Goal: Use online tool/utility: Utilize a website feature to perform a specific function

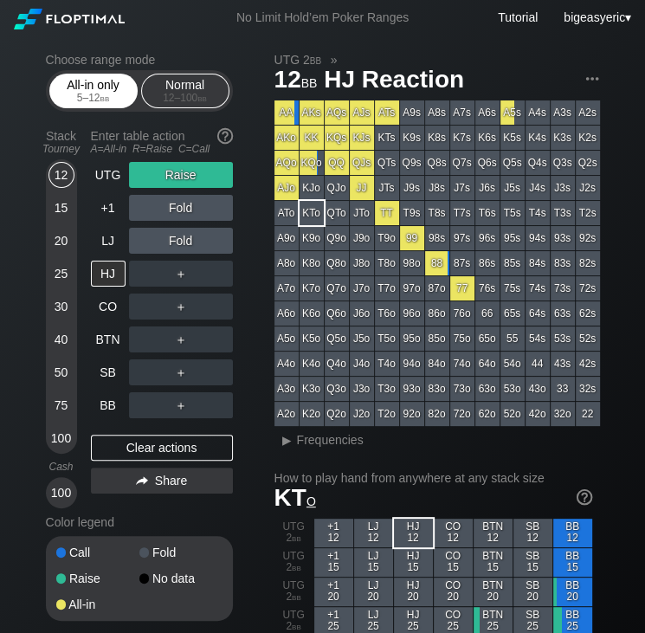
click at [88, 86] on div "All-in only 5 – 12 bb" at bounding box center [94, 90] width 80 height 33
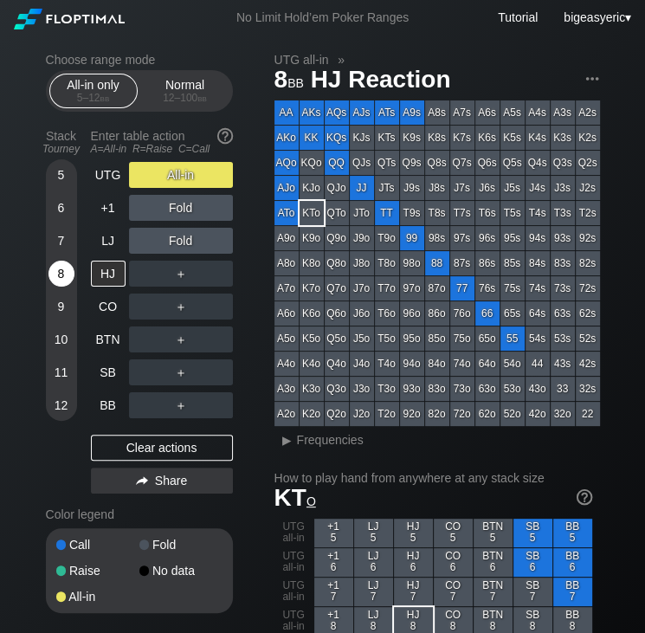
click at [61, 277] on div "8" at bounding box center [61, 273] width 26 height 26
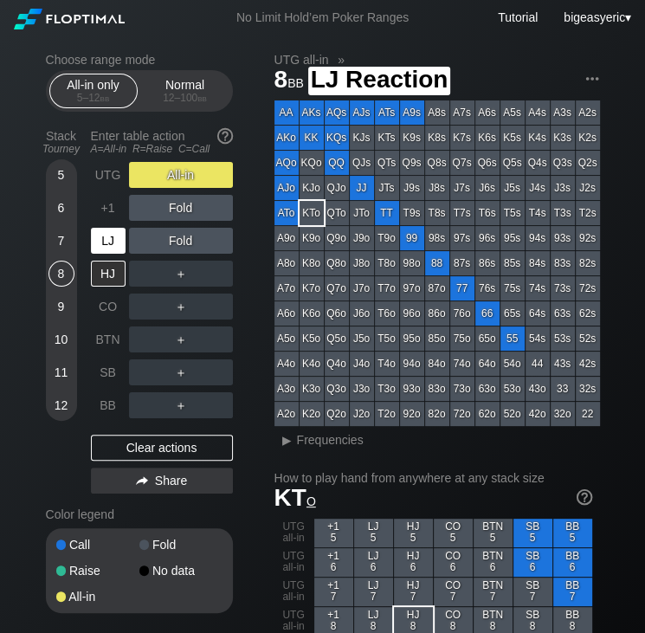
click at [119, 238] on div "LJ" at bounding box center [108, 241] width 35 height 26
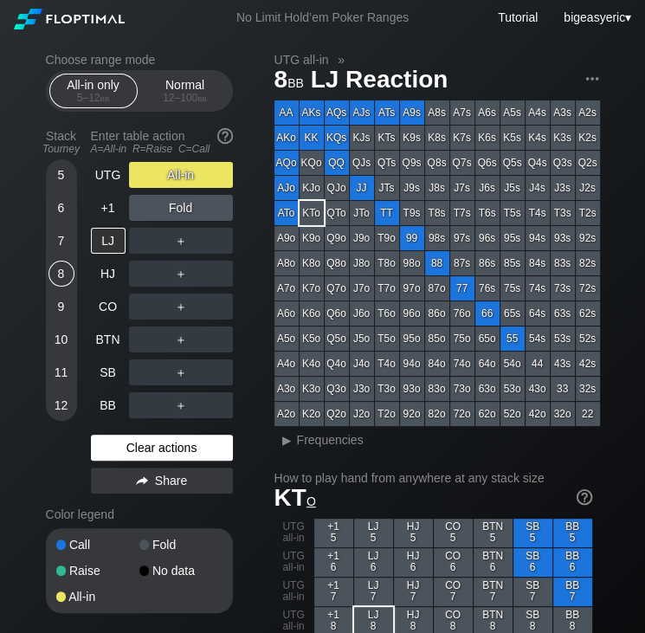
click at [177, 442] on div "Clear actions" at bounding box center [162, 447] width 142 height 26
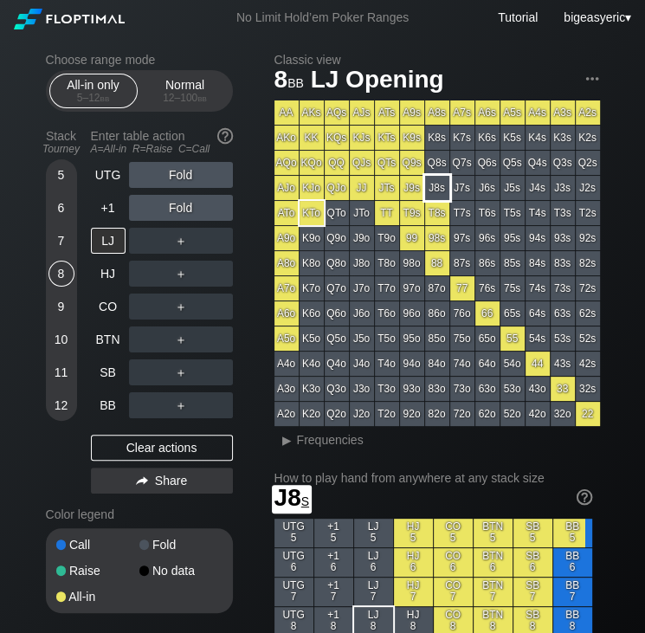
click at [441, 184] on div "J8s" at bounding box center [437, 188] width 24 height 24
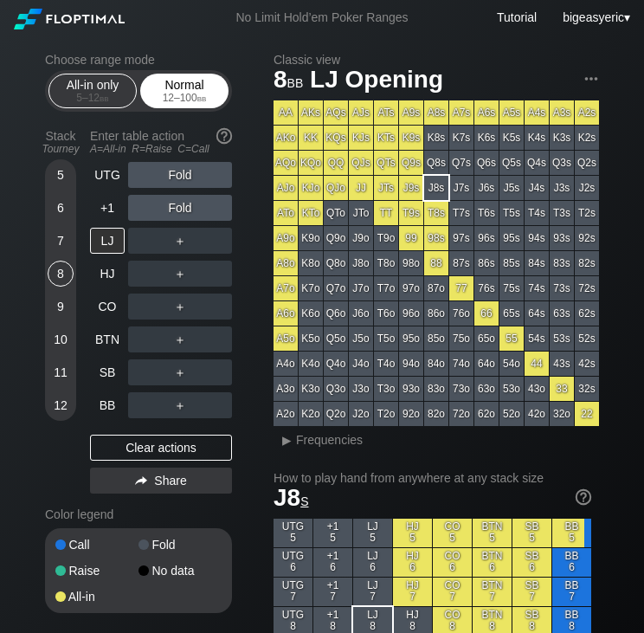
click at [173, 96] on div "12 – 100 bb" at bounding box center [184, 98] width 73 height 12
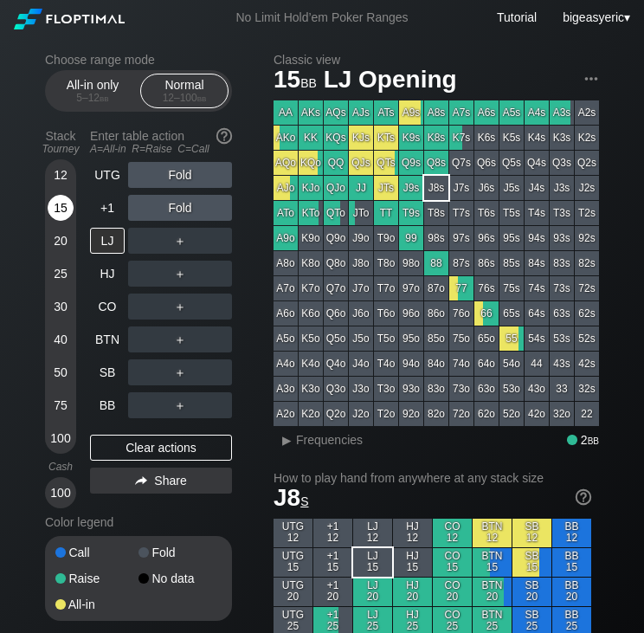
click at [73, 207] on div "15" at bounding box center [61, 211] width 26 height 33
click at [107, 272] on div "HJ" at bounding box center [107, 273] width 35 height 26
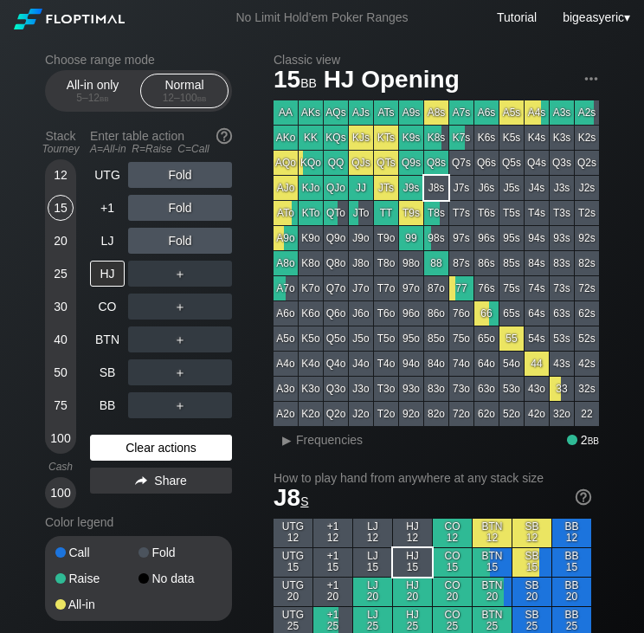
click at [169, 446] on div "Clear actions" at bounding box center [161, 447] width 142 height 26
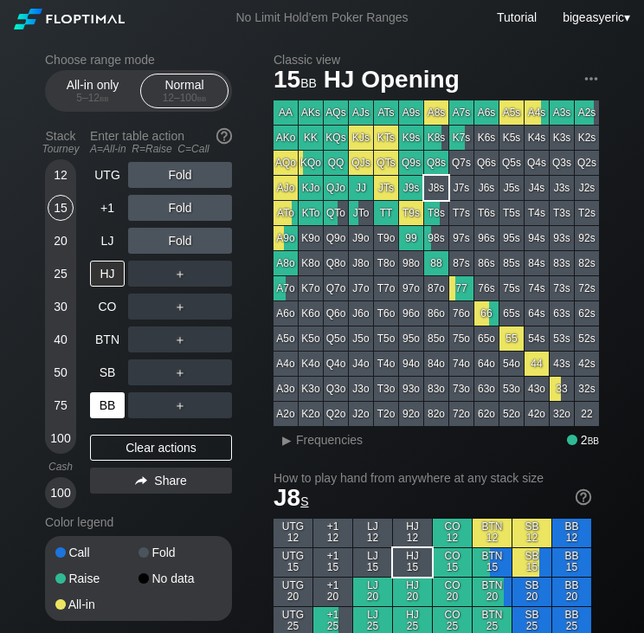
click at [117, 400] on div "BB" at bounding box center [107, 405] width 35 height 26
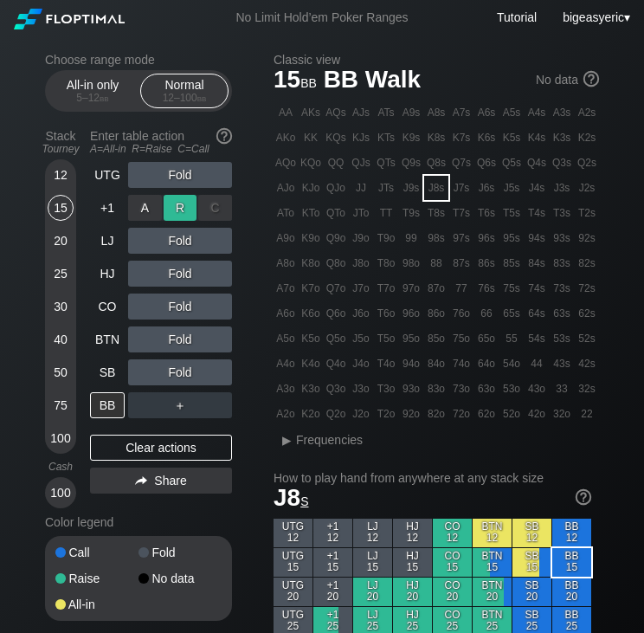
click at [171, 201] on div "R ✕" at bounding box center [181, 208] width 34 height 26
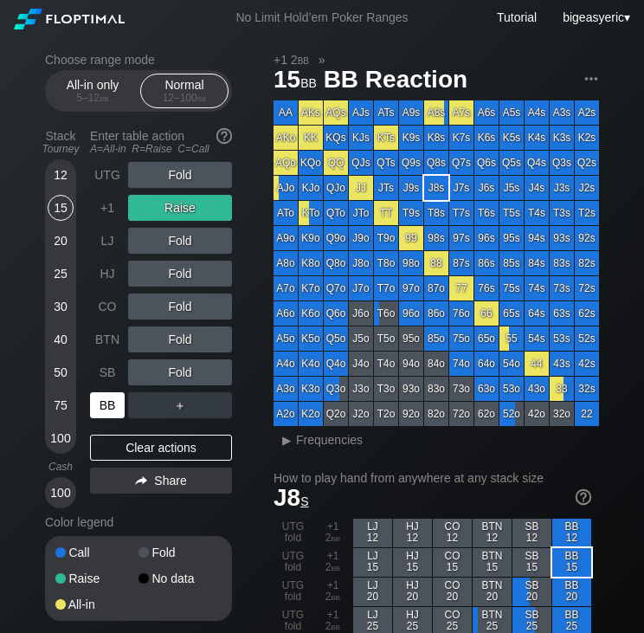
click at [100, 400] on div "BB" at bounding box center [107, 405] width 35 height 26
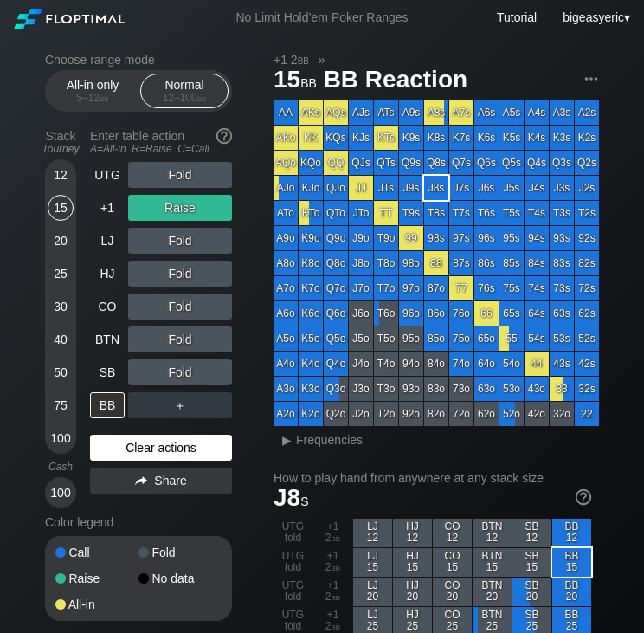
click at [163, 442] on div "Clear actions" at bounding box center [161, 447] width 142 height 26
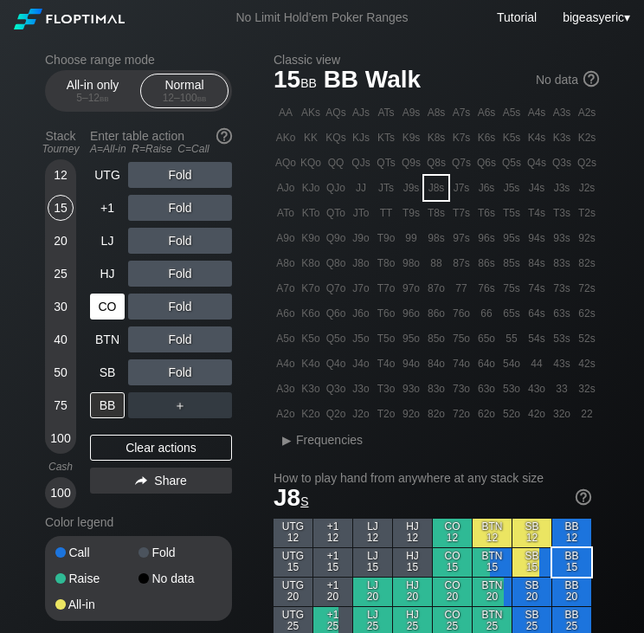
click at [107, 304] on div "CO" at bounding box center [107, 306] width 35 height 26
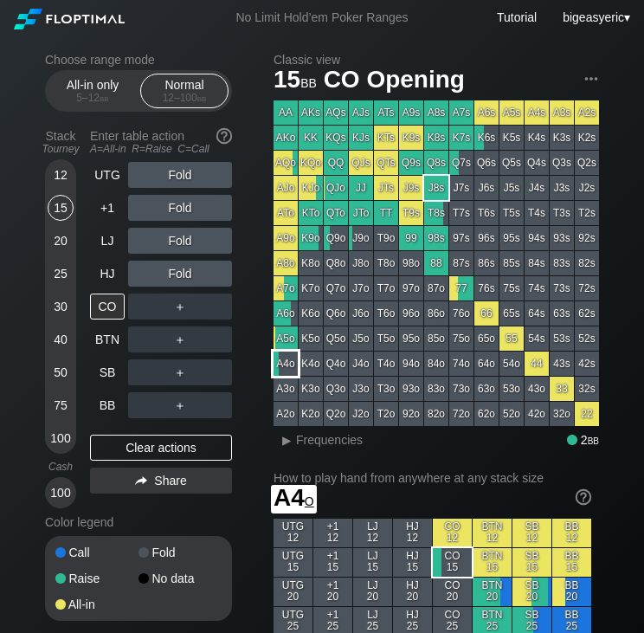
click at [273, 366] on div "A4o" at bounding box center [285, 363] width 24 height 24
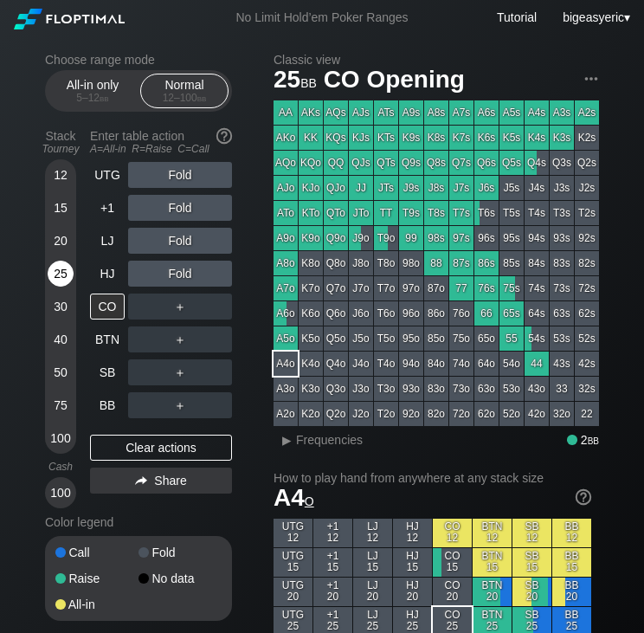
click at [54, 286] on div "25" at bounding box center [61, 273] width 26 height 26
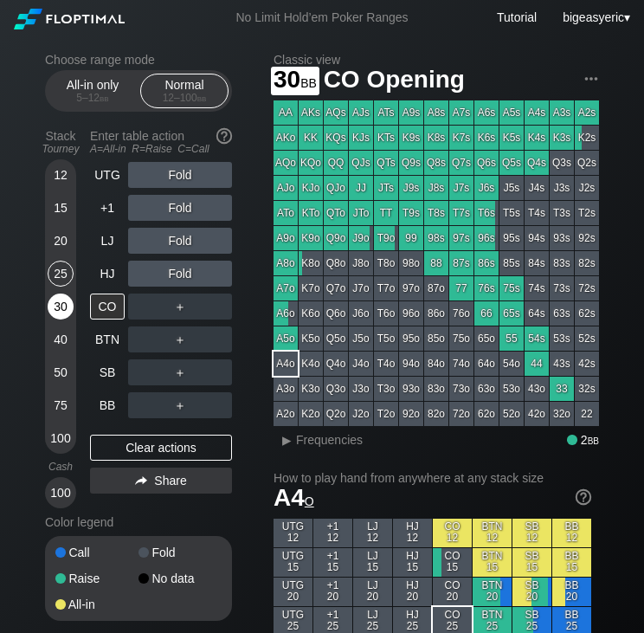
click at [54, 307] on div "30" at bounding box center [61, 306] width 26 height 26
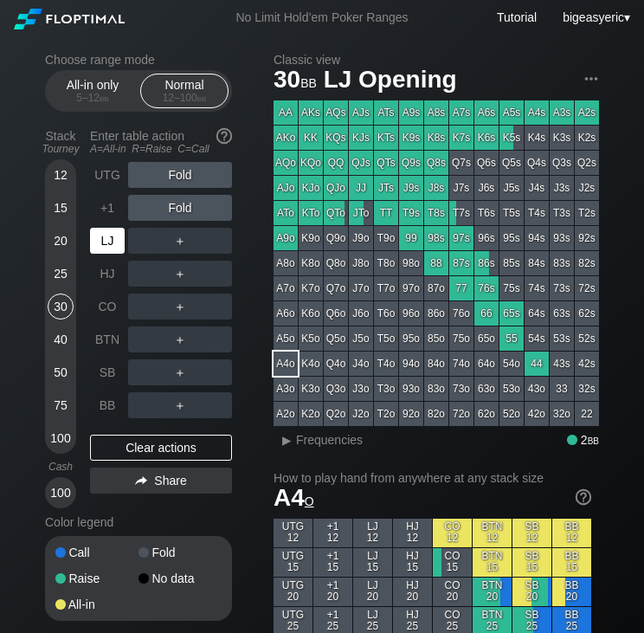
click at [110, 247] on div "LJ" at bounding box center [107, 241] width 35 height 26
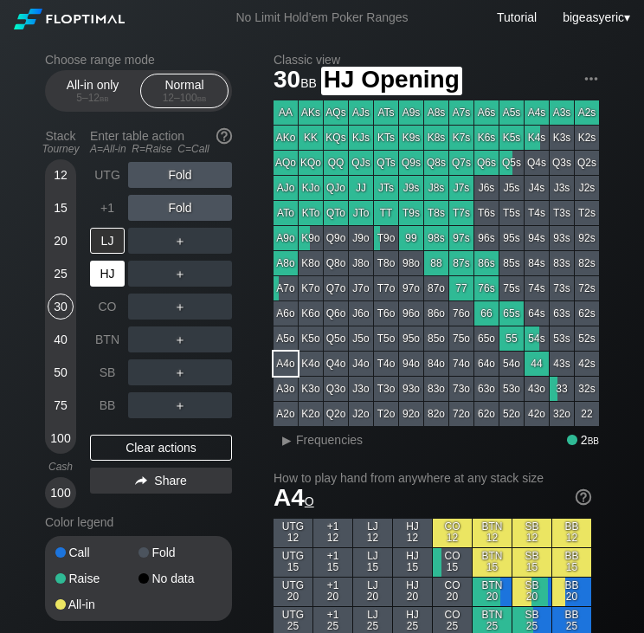
click at [110, 290] on div "HJ" at bounding box center [109, 273] width 38 height 33
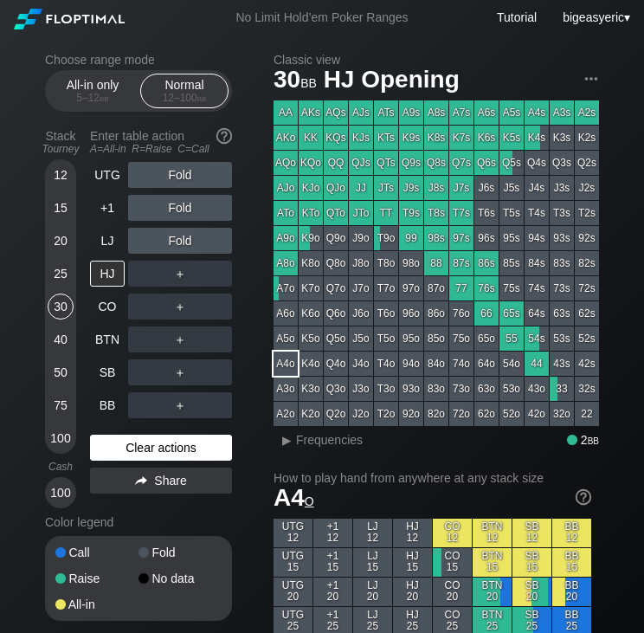
click at [128, 460] on div "Clear actions" at bounding box center [161, 447] width 142 height 26
click at [125, 445] on div "Clear actions" at bounding box center [161, 447] width 142 height 26
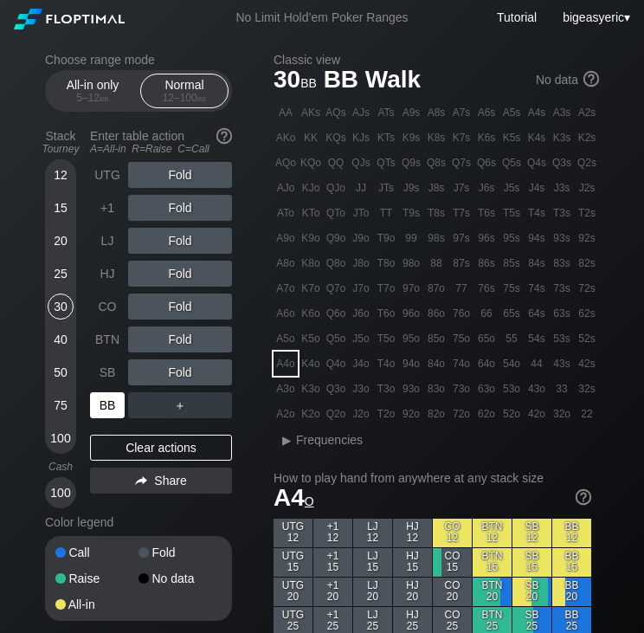
click at [112, 401] on div "BB" at bounding box center [107, 405] width 35 height 26
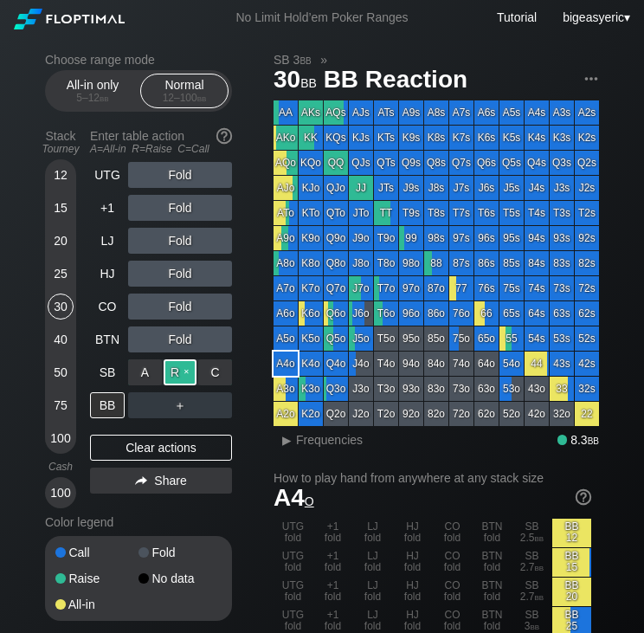
click at [184, 381] on div "R ✕" at bounding box center [181, 372] width 34 height 26
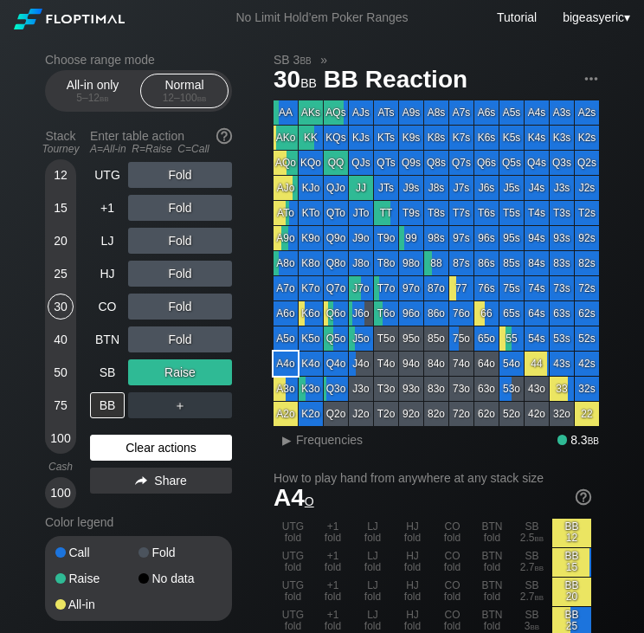
click at [172, 447] on div "Clear actions" at bounding box center [161, 447] width 142 height 26
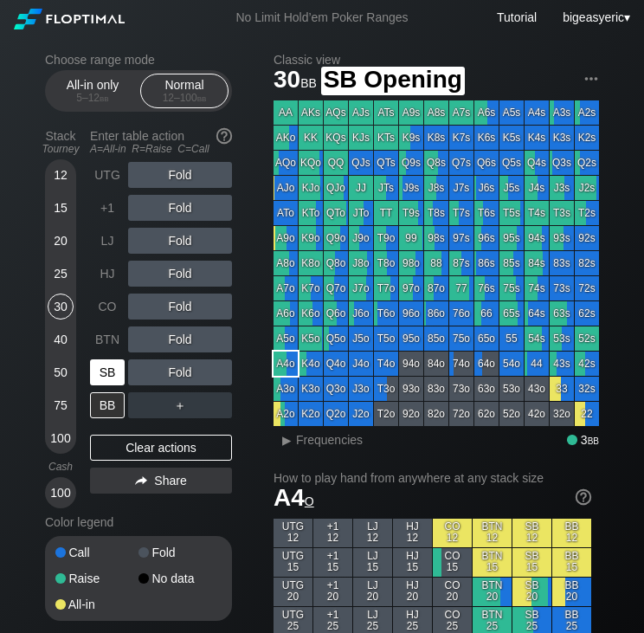
click at [110, 376] on div "SB" at bounding box center [107, 372] width 35 height 26
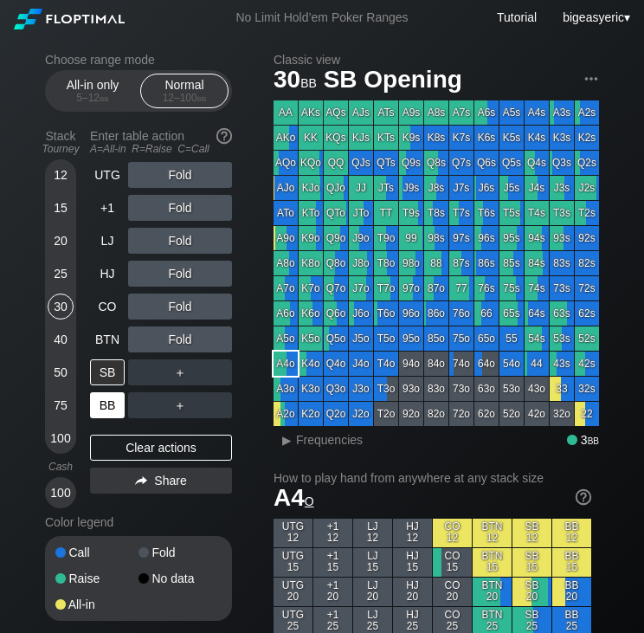
click at [117, 404] on div "BB" at bounding box center [107, 405] width 35 height 26
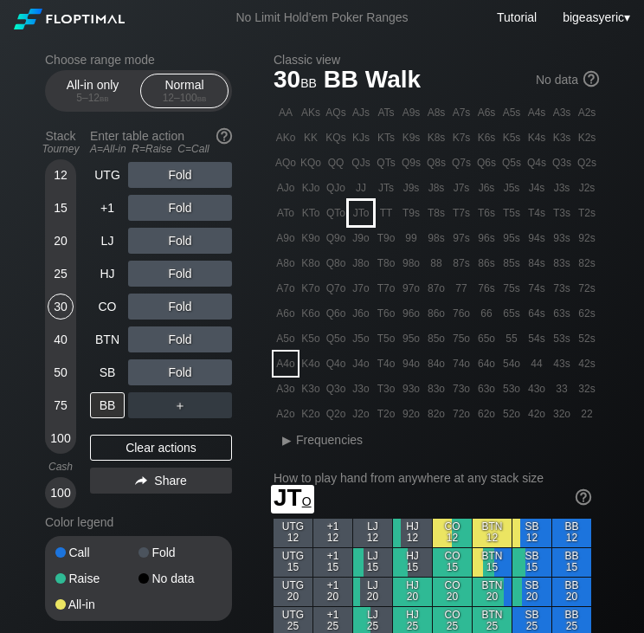
click at [362, 215] on div "JTo" at bounding box center [361, 213] width 24 height 24
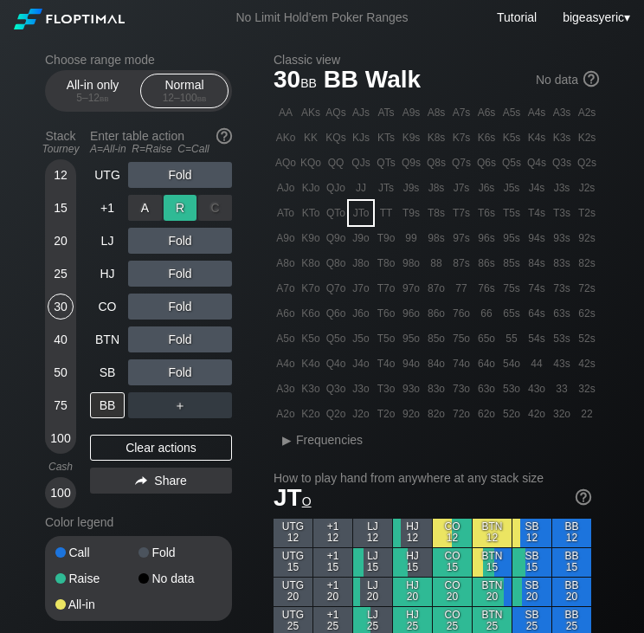
click at [179, 203] on div "R ✕" at bounding box center [181, 208] width 34 height 26
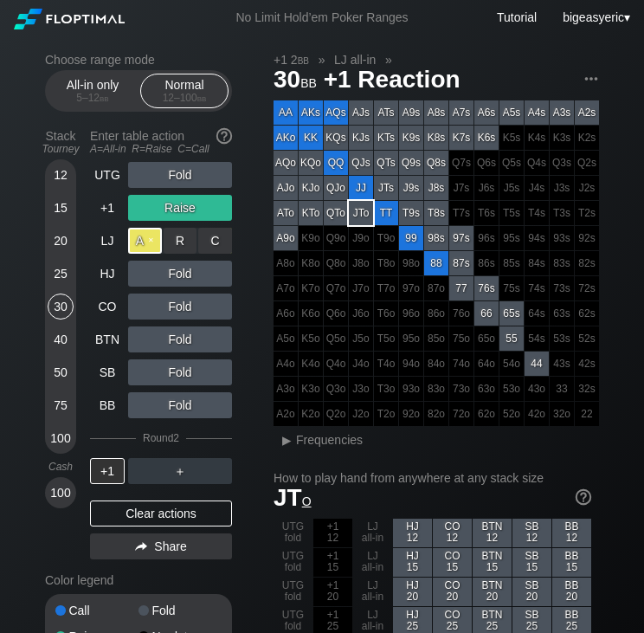
click at [142, 241] on div "A ✕" at bounding box center [145, 241] width 34 height 26
click at [170, 238] on div "R ✕" at bounding box center [181, 241] width 34 height 26
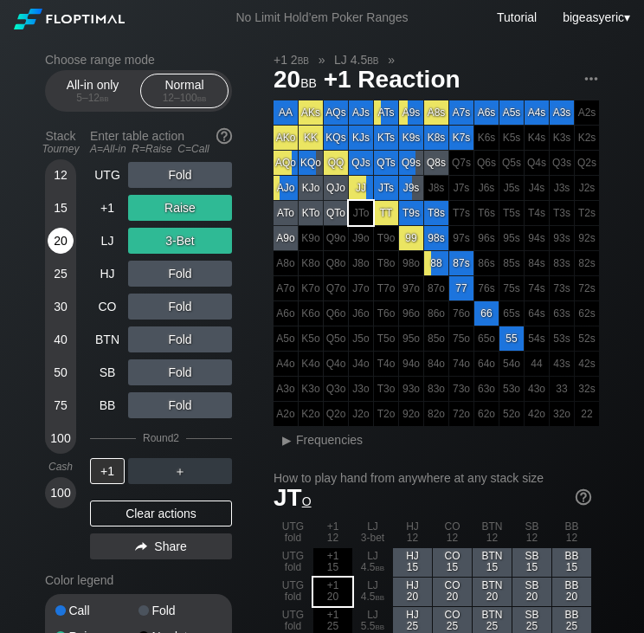
click at [60, 239] on div "20" at bounding box center [61, 241] width 26 height 26
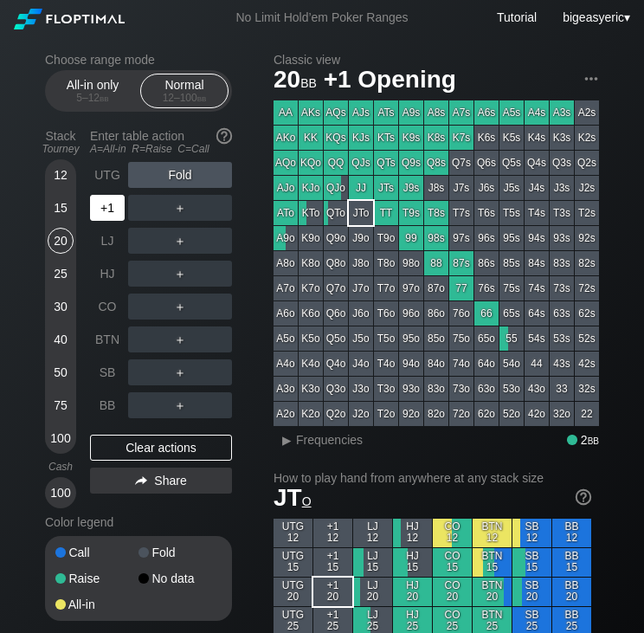
click at [112, 224] on div "+1" at bounding box center [109, 207] width 38 height 33
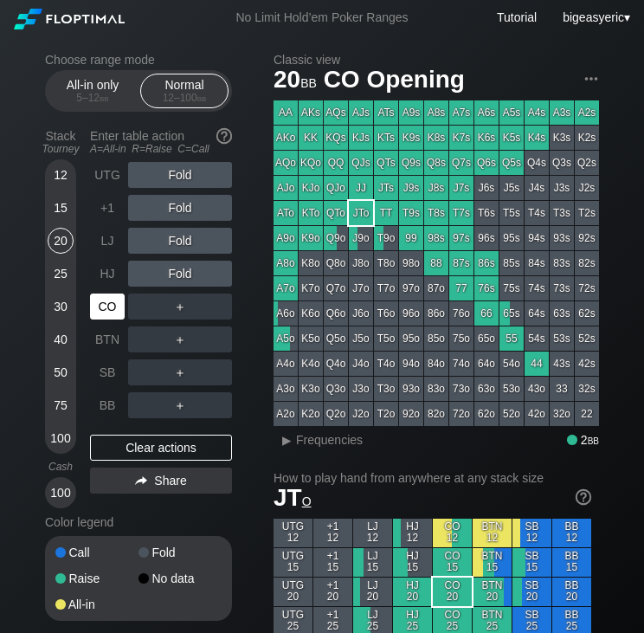
click at [118, 317] on div "CO" at bounding box center [107, 306] width 35 height 26
click at [180, 311] on div "R ✕" at bounding box center [181, 306] width 34 height 26
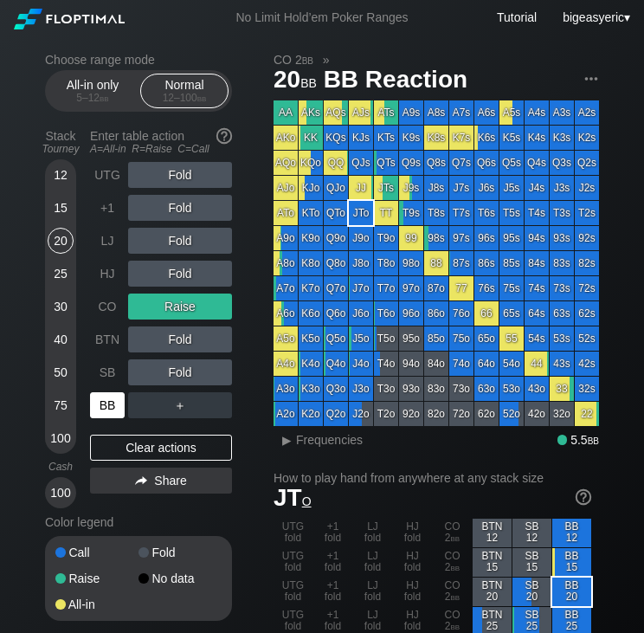
click at [102, 403] on div "BB" at bounding box center [107, 405] width 35 height 26
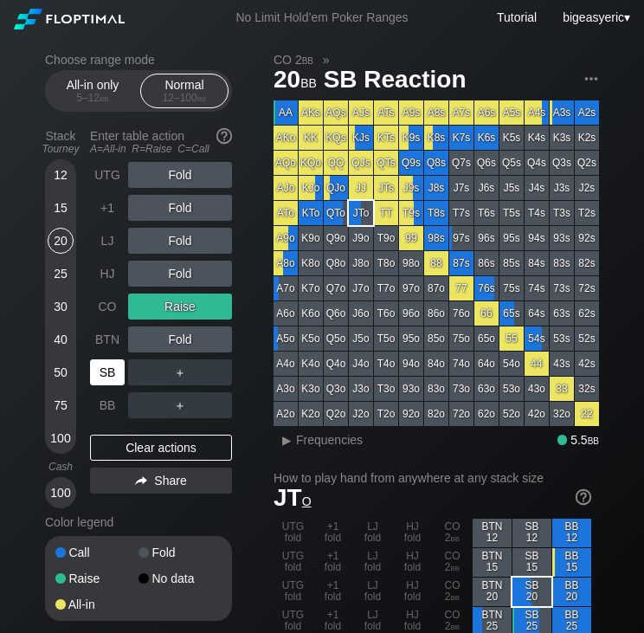
click at [101, 380] on div "SB" at bounding box center [107, 372] width 35 height 26
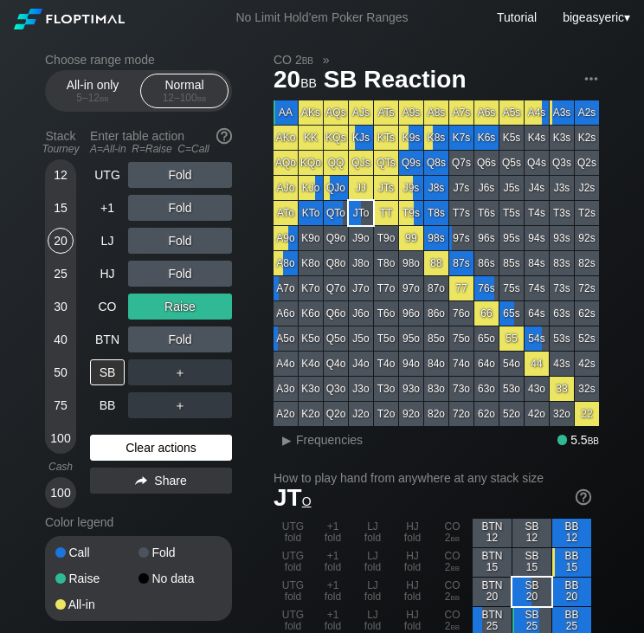
click at [132, 460] on div "Clear actions" at bounding box center [161, 447] width 142 height 26
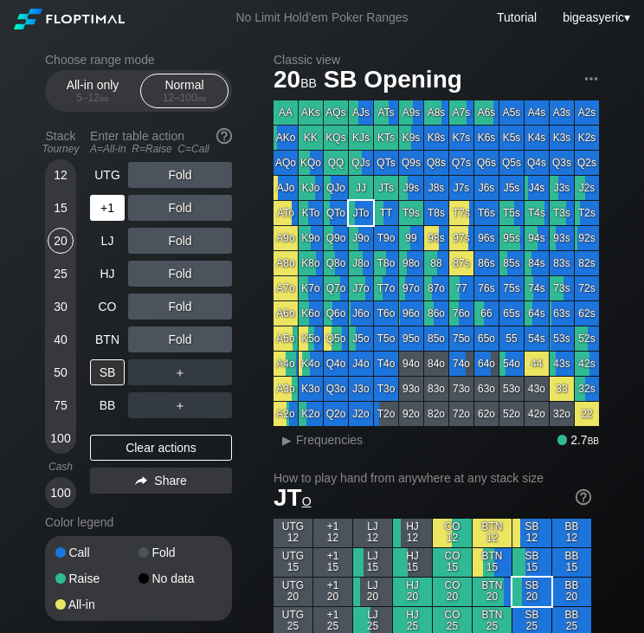
click at [120, 201] on div "+1" at bounding box center [107, 208] width 35 height 26
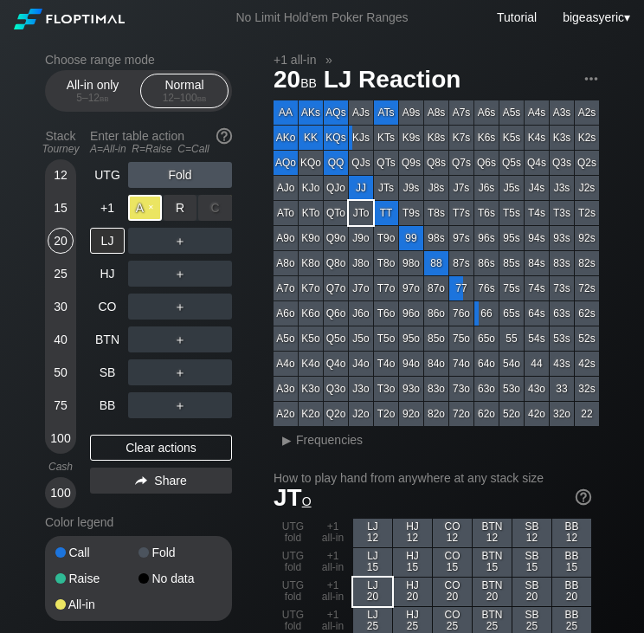
click at [151, 203] on div "A ✕" at bounding box center [145, 208] width 34 height 26
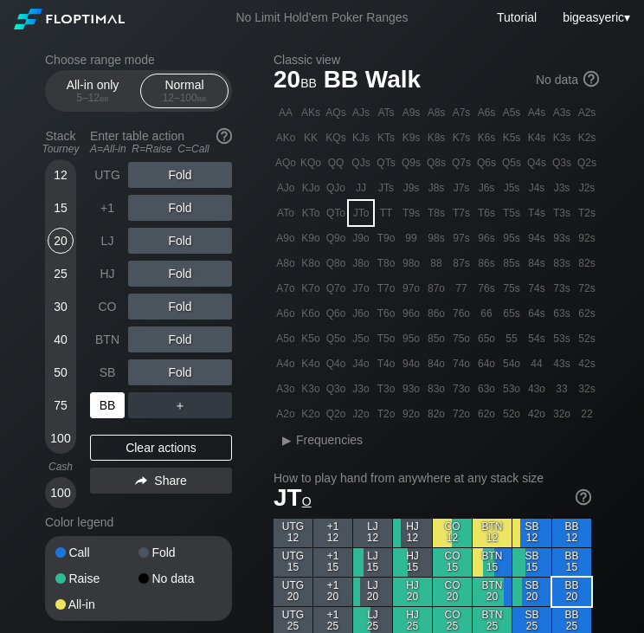
click at [103, 410] on div "BB" at bounding box center [107, 405] width 35 height 26
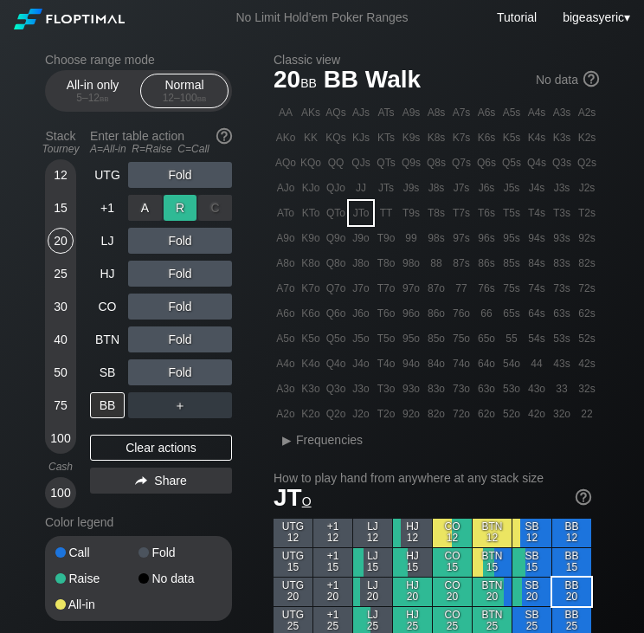
click at [166, 207] on div "R ✕" at bounding box center [181, 208] width 34 height 26
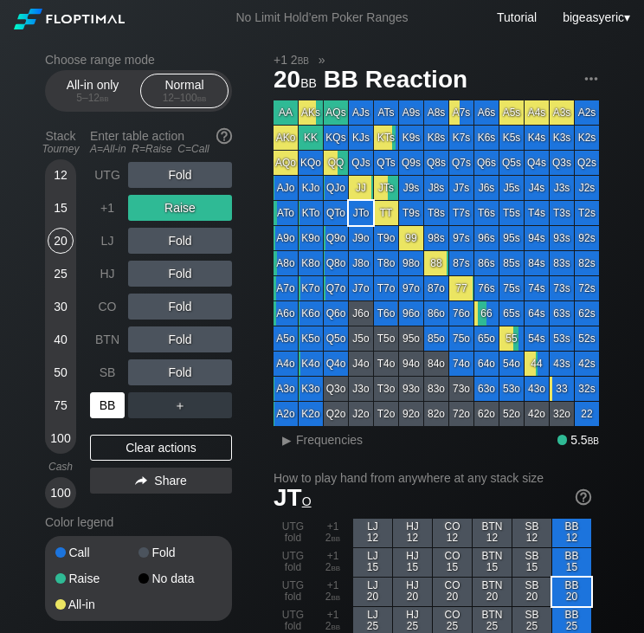
click at [110, 403] on div "BB" at bounding box center [107, 405] width 35 height 26
click at [57, 176] on div "12" at bounding box center [61, 175] width 26 height 26
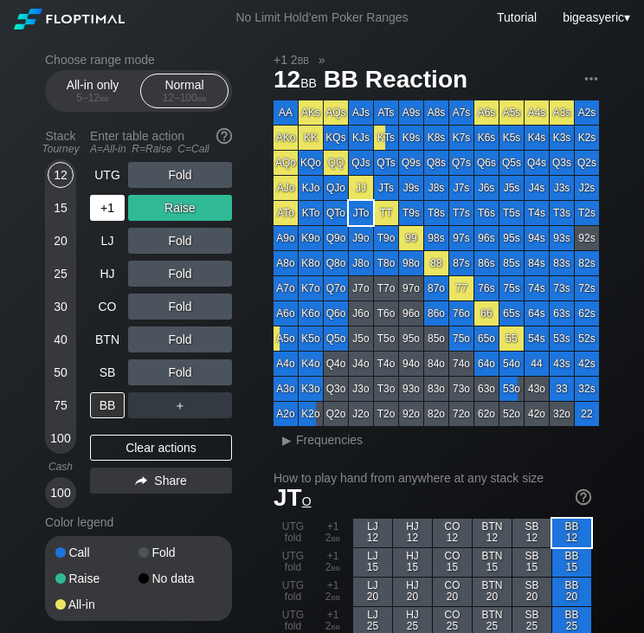
click at [99, 220] on div "+1" at bounding box center [107, 208] width 35 height 26
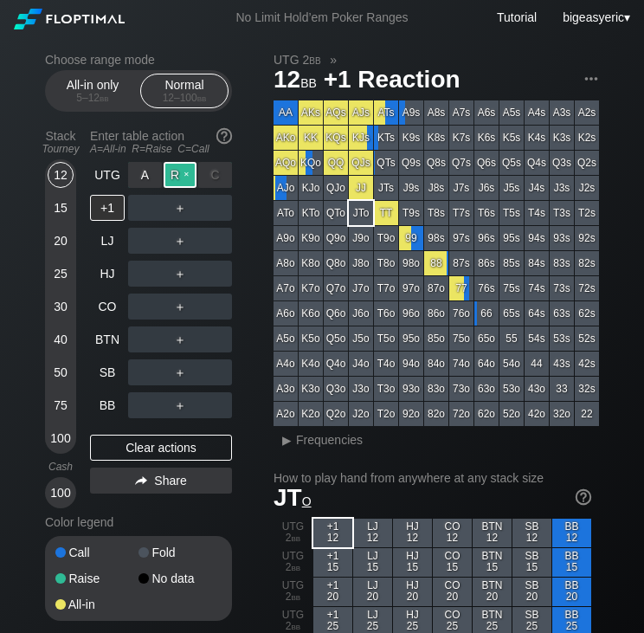
click at [184, 181] on div "R ✕" at bounding box center [181, 175] width 34 height 26
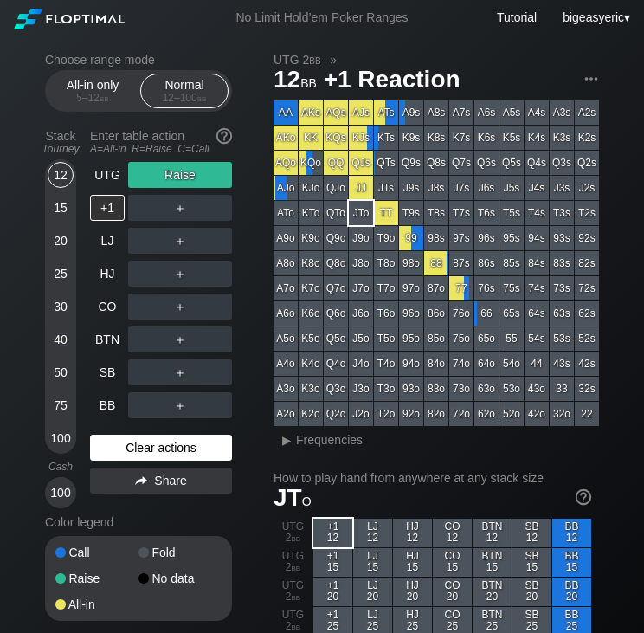
click at [135, 453] on div "Clear actions" at bounding box center [161, 447] width 142 height 26
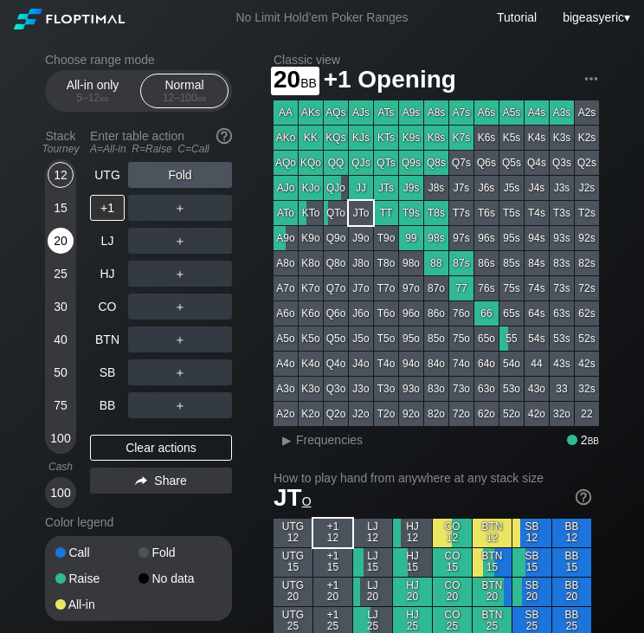
click at [59, 250] on div "20" at bounding box center [61, 241] width 26 height 26
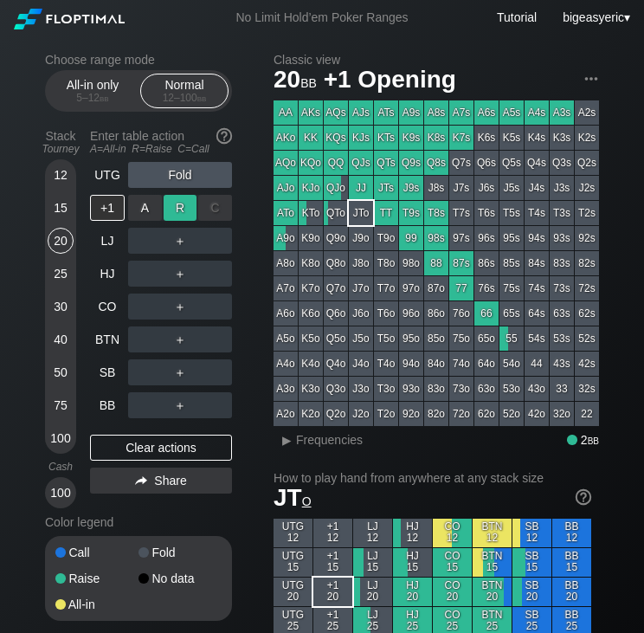
click at [171, 209] on div "R ✕" at bounding box center [181, 208] width 34 height 26
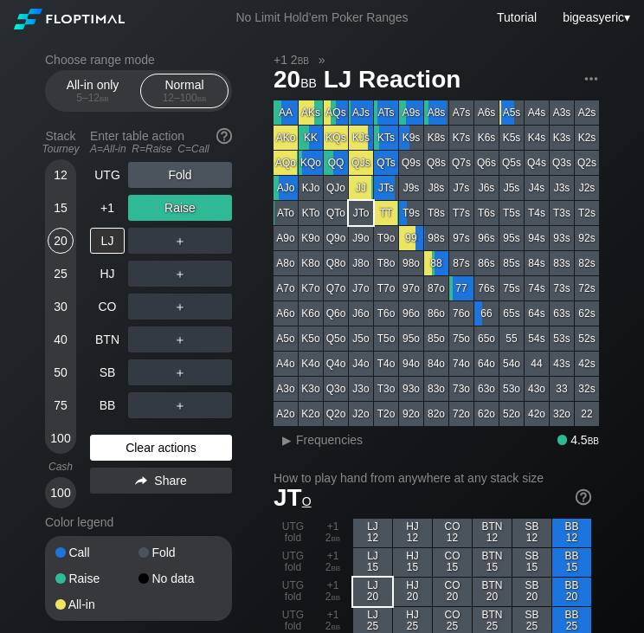
click at [132, 448] on div "Clear actions" at bounding box center [161, 447] width 142 height 26
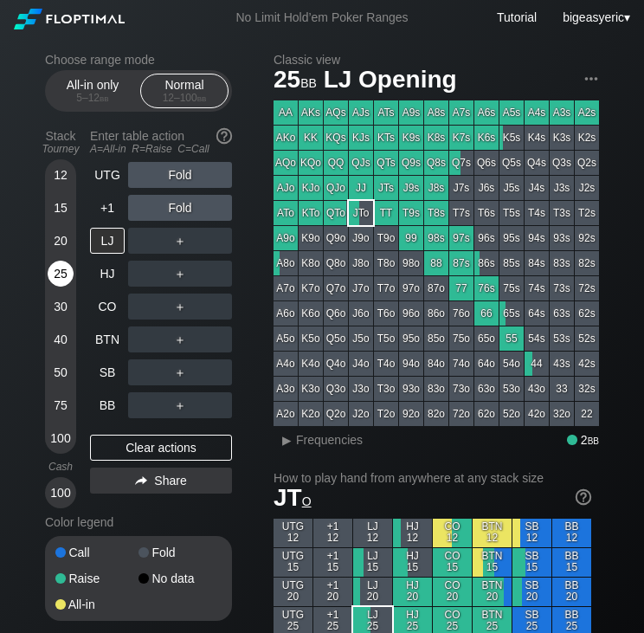
click at [54, 281] on div "25" at bounding box center [61, 273] width 26 height 26
click at [215, 184] on div "C ✕" at bounding box center [215, 175] width 34 height 26
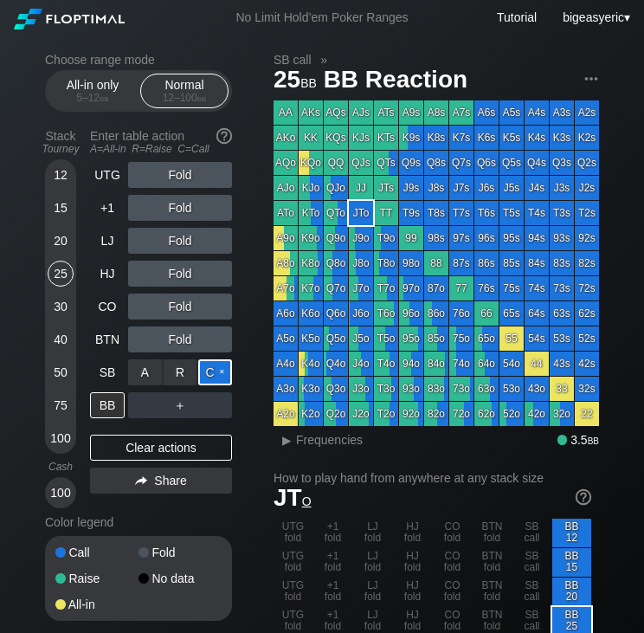
click at [209, 375] on div "C ✕" at bounding box center [215, 372] width 34 height 26
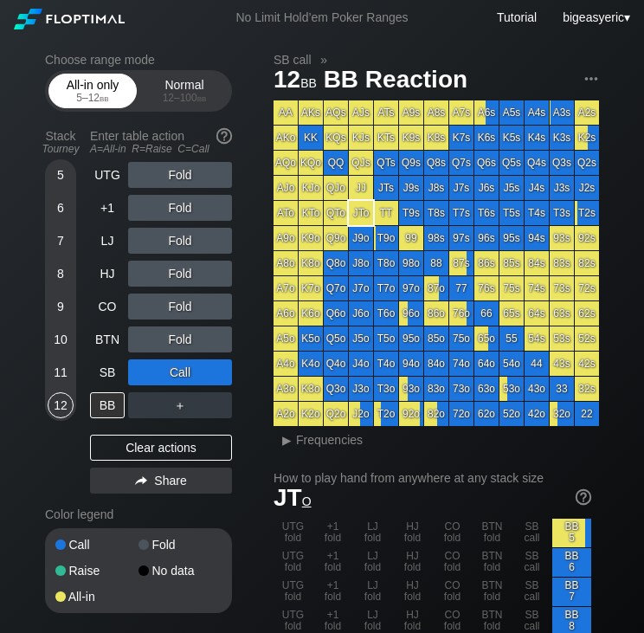
click at [87, 94] on div "5 – 12 bb" at bounding box center [92, 98] width 73 height 12
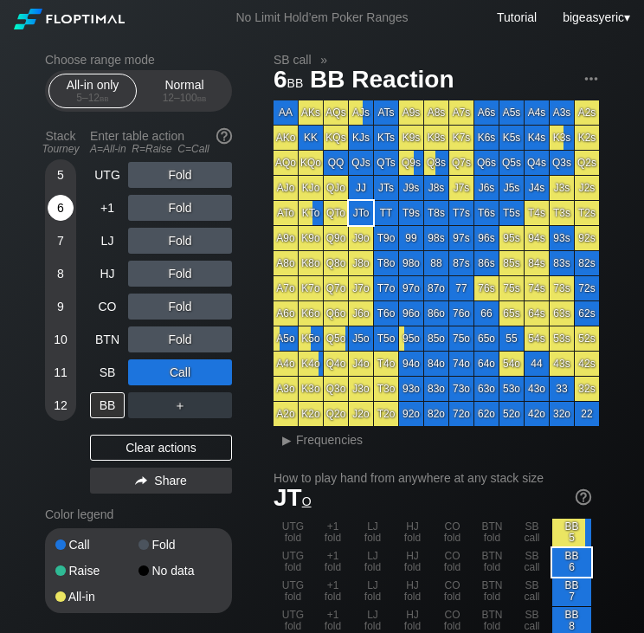
click at [67, 214] on div "6" at bounding box center [61, 208] width 26 height 26
click at [156, 436] on div "Clear actions" at bounding box center [161, 447] width 142 height 26
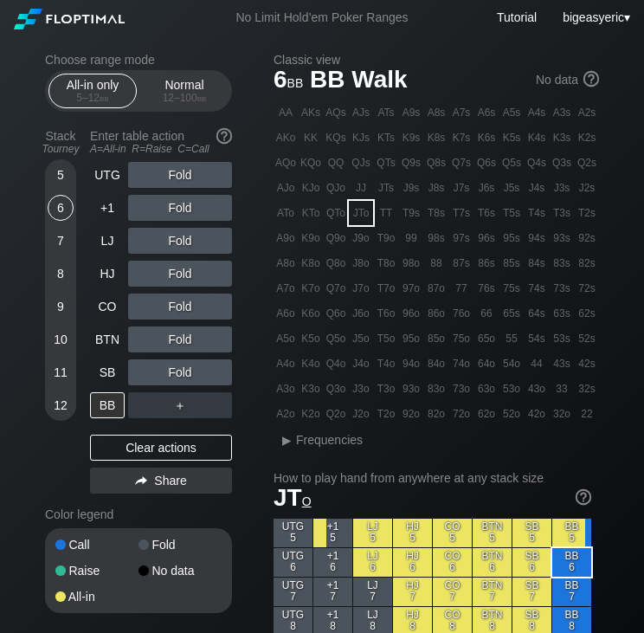
click at [559, 113] on div "A3s" at bounding box center [562, 112] width 24 height 24
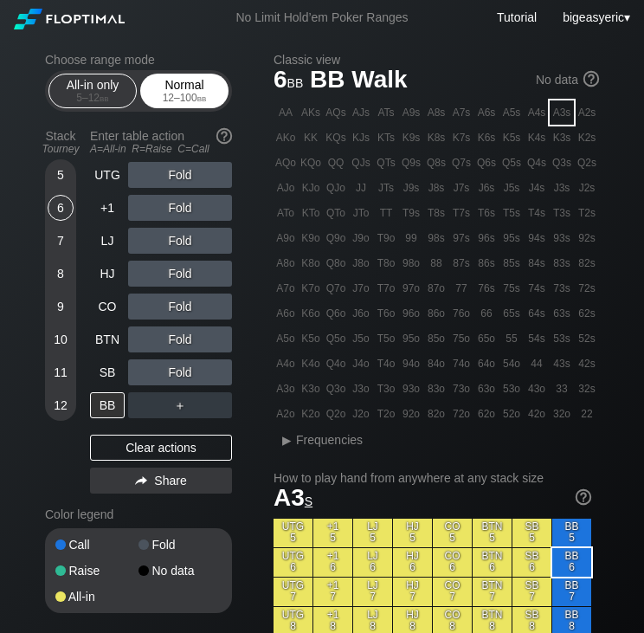
click at [197, 86] on div "Normal 12 – 100 bb" at bounding box center [185, 90] width 80 height 33
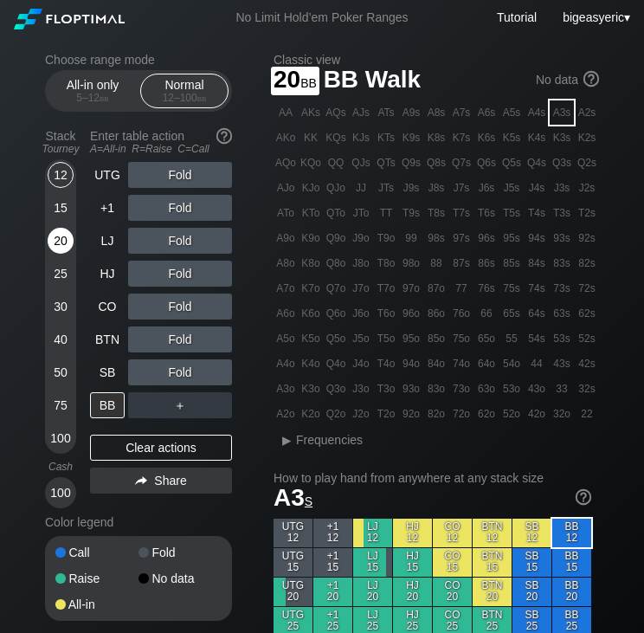
click at [55, 238] on div "20" at bounding box center [61, 241] width 26 height 26
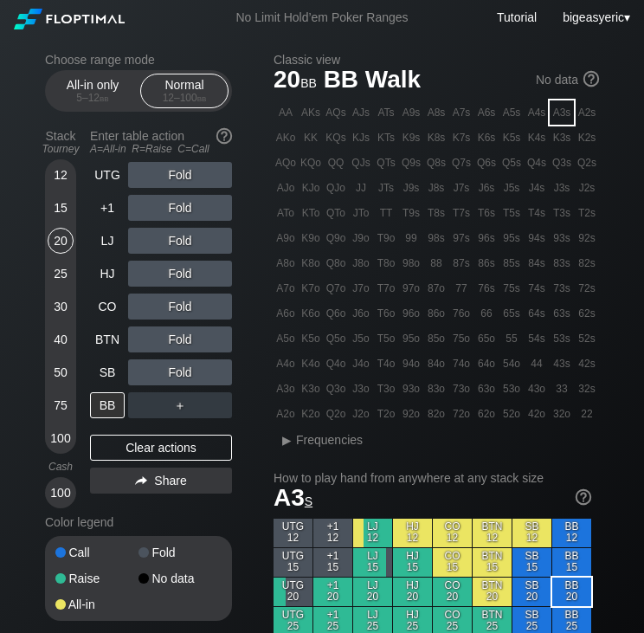
click at [73, 309] on div "30" at bounding box center [61, 306] width 26 height 26
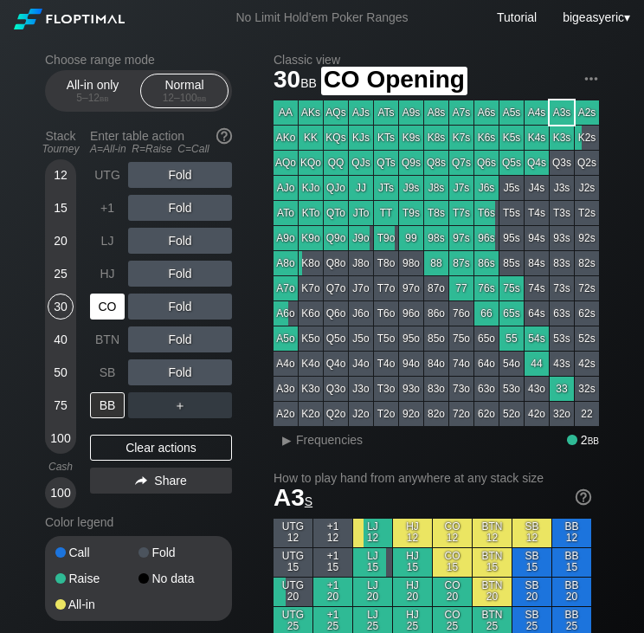
click at [114, 312] on div "CO" at bounding box center [107, 306] width 35 height 26
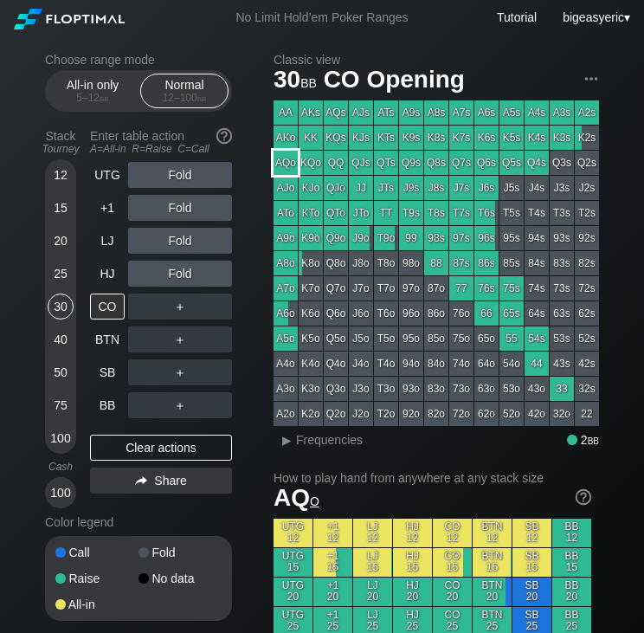
click at [293, 168] on div "AQo" at bounding box center [285, 163] width 24 height 24
click at [57, 301] on div "30" at bounding box center [61, 306] width 26 height 26
click at [102, 257] on div "LJ" at bounding box center [109, 240] width 38 height 33
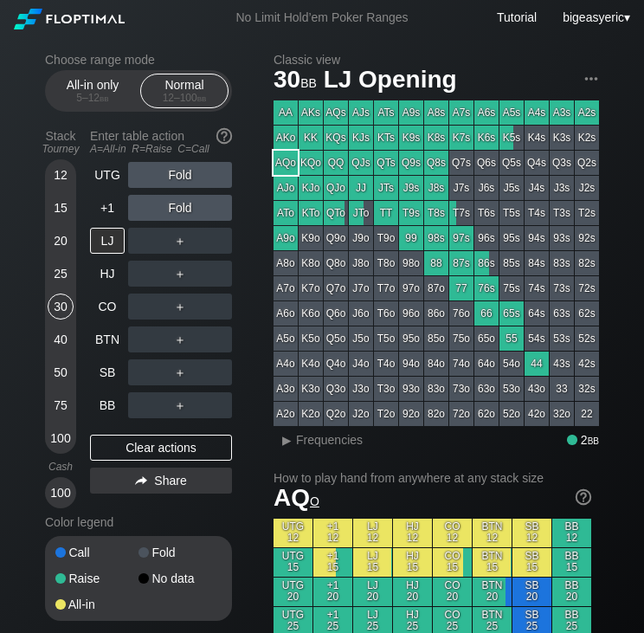
click at [66, 217] on div "15" at bounding box center [61, 208] width 26 height 26
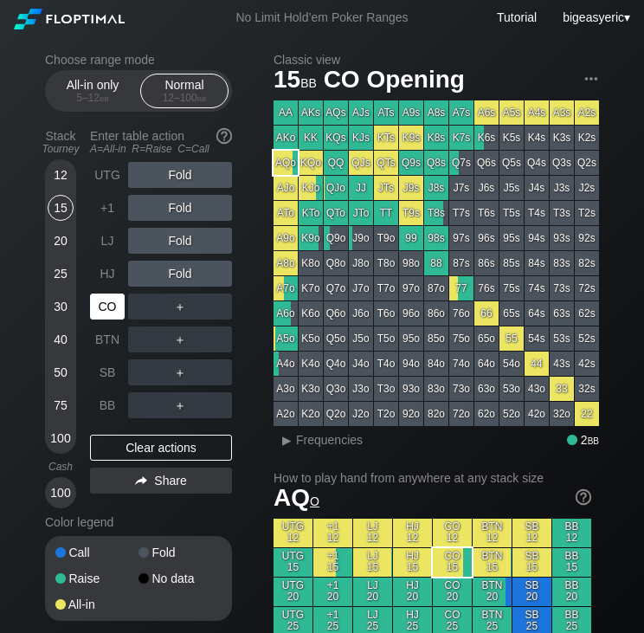
click at [110, 300] on div "CO" at bounding box center [107, 306] width 35 height 26
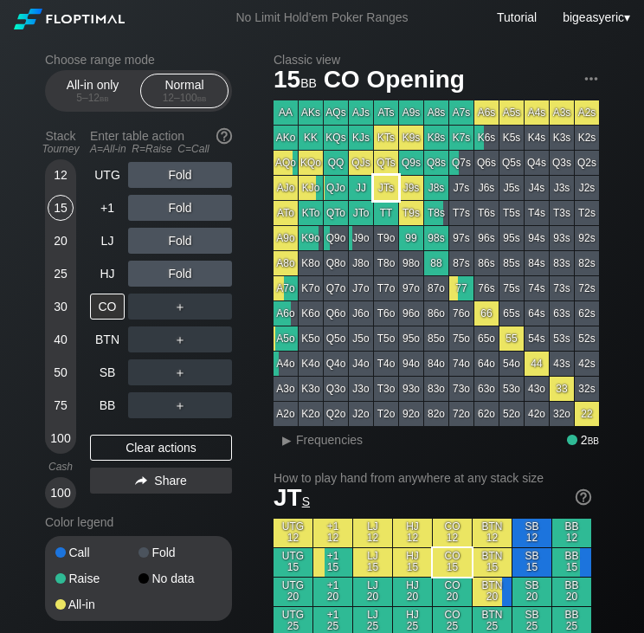
click at [384, 190] on div "JTs" at bounding box center [386, 188] width 24 height 24
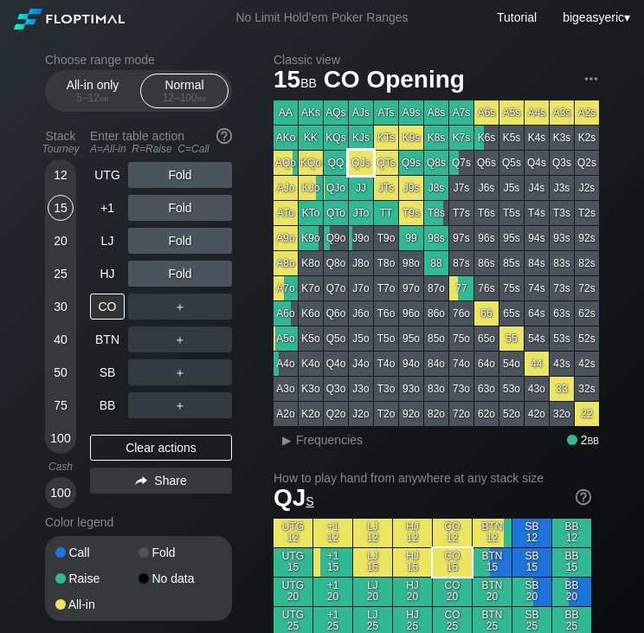
click at [367, 158] on div "QJs" at bounding box center [361, 163] width 24 height 24
click at [119, 448] on div "Clear actions" at bounding box center [161, 447] width 142 height 26
click at [108, 460] on div "Clear actions" at bounding box center [161, 447] width 142 height 26
click at [147, 442] on div "Clear actions" at bounding box center [161, 447] width 142 height 26
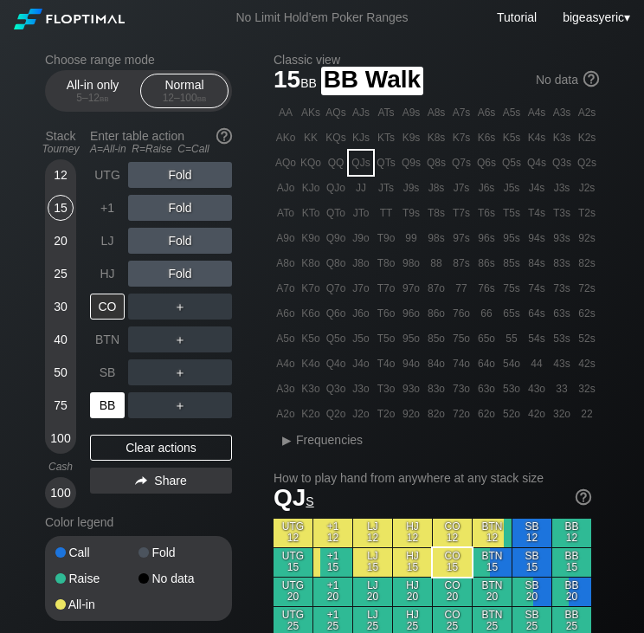
click at [118, 403] on div "BB" at bounding box center [107, 405] width 35 height 26
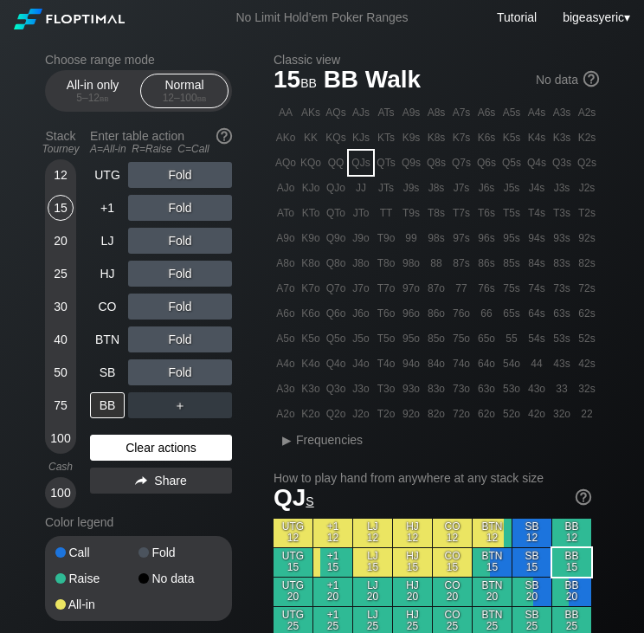
click at [145, 449] on div "Clear actions" at bounding box center [161, 447] width 142 height 26
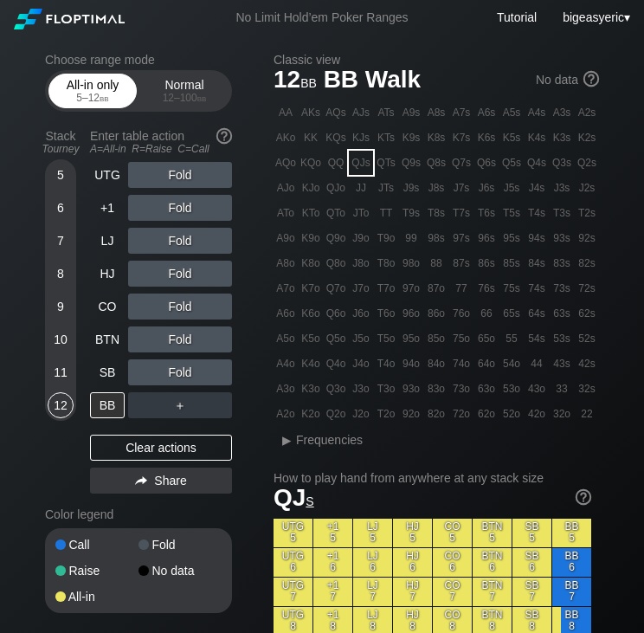
click at [85, 82] on div "All-in only 5 – 12 bb" at bounding box center [93, 90] width 80 height 33
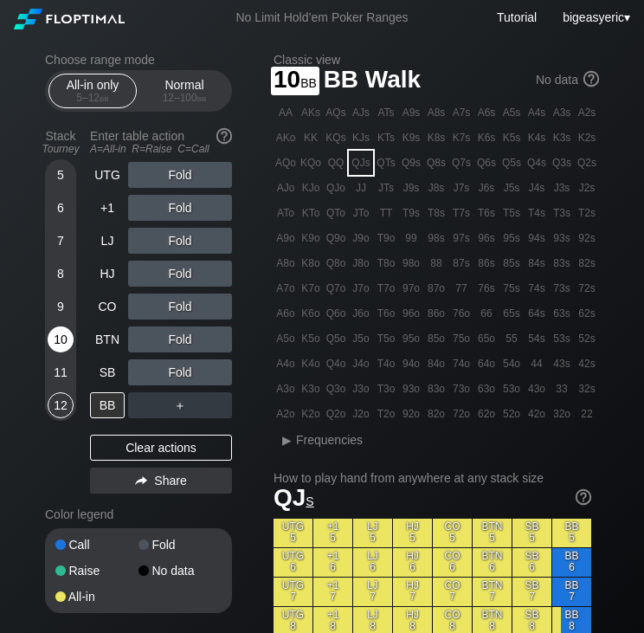
click at [66, 335] on div "10" at bounding box center [61, 339] width 26 height 26
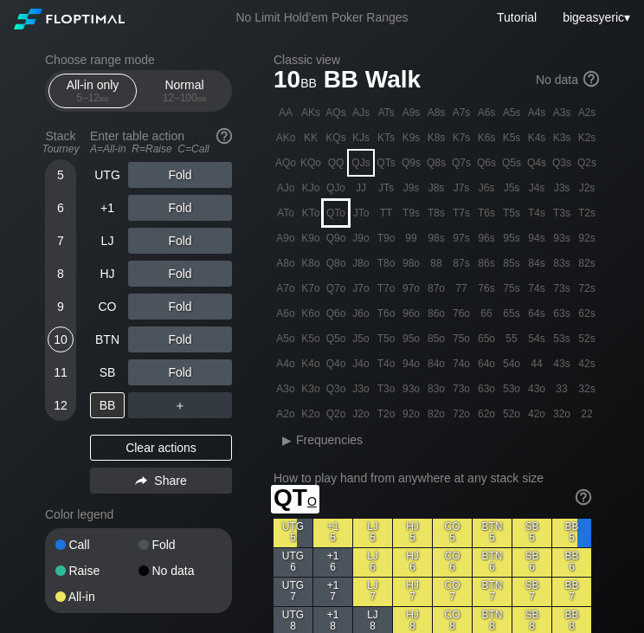
click at [343, 212] on div "QTo" at bounding box center [336, 213] width 24 height 24
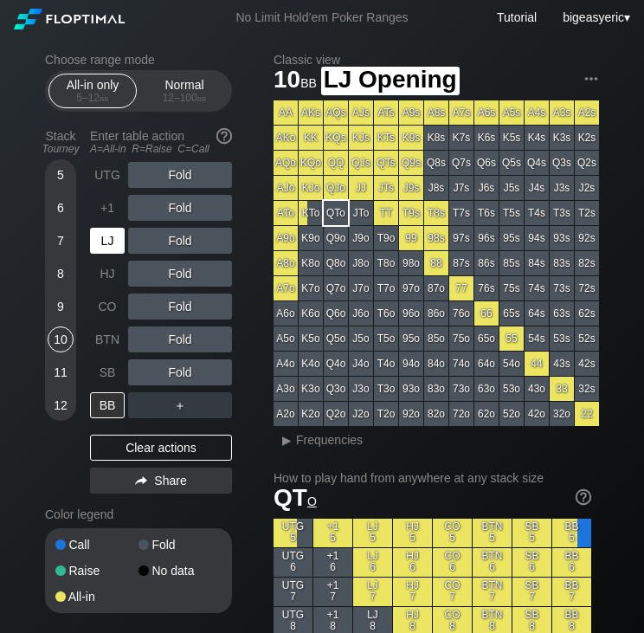
click at [107, 244] on div "LJ" at bounding box center [107, 241] width 35 height 26
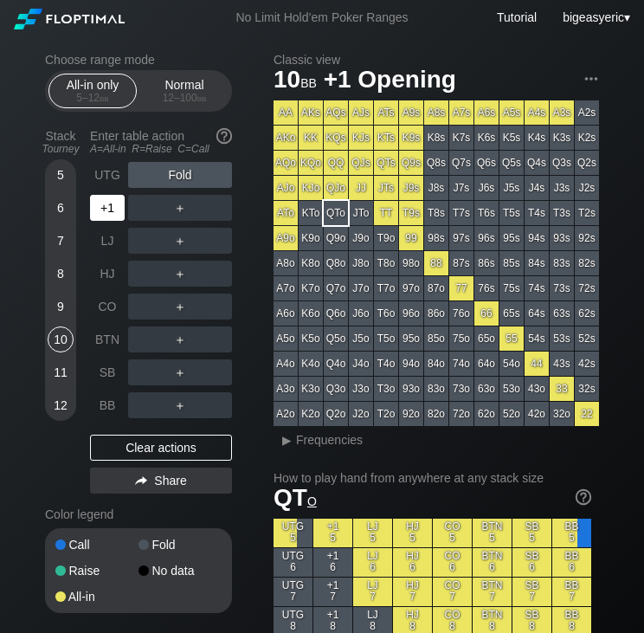
click at [112, 215] on div "+1" at bounding box center [107, 208] width 35 height 26
click at [179, 203] on div "R ✕" at bounding box center [181, 208] width 34 height 26
click at [112, 307] on div "CO" at bounding box center [107, 306] width 35 height 26
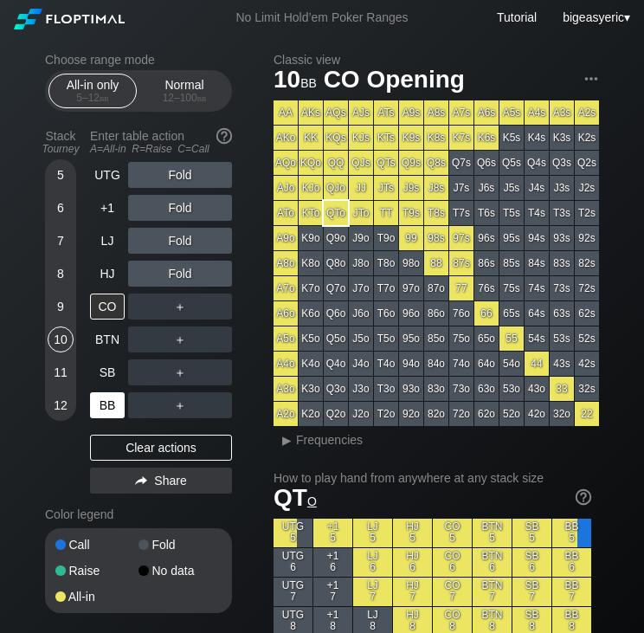
click at [105, 400] on div "BB" at bounding box center [107, 405] width 35 height 26
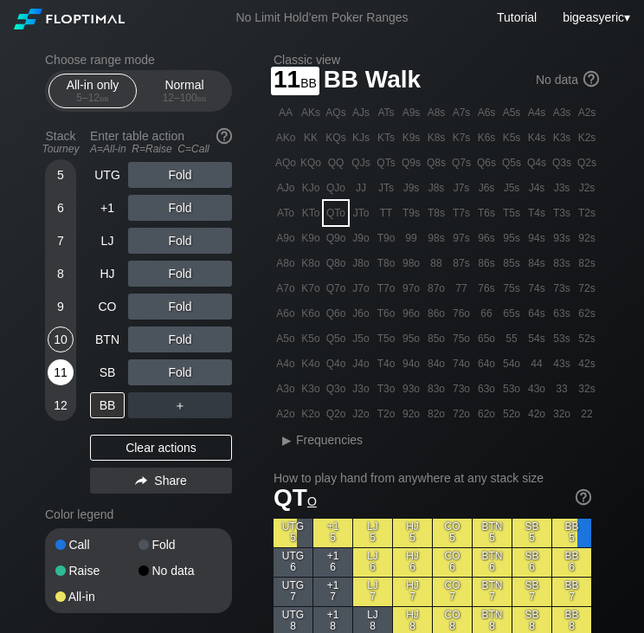
click at [62, 373] on div "11" at bounding box center [61, 372] width 26 height 26
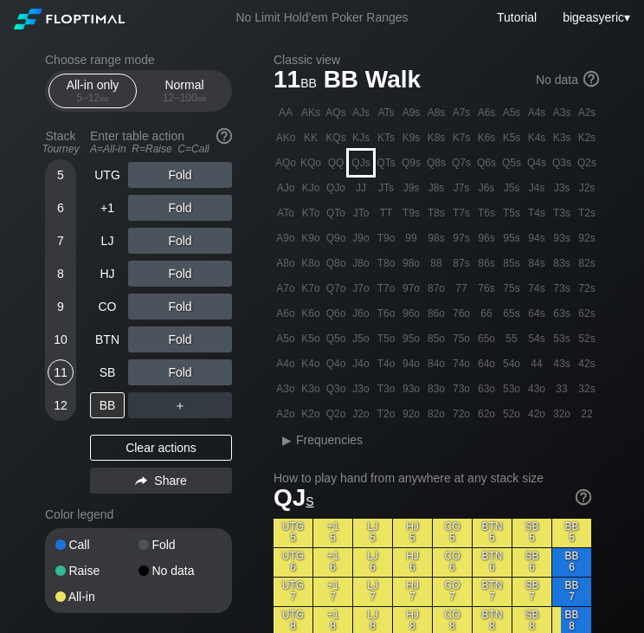
click at [367, 163] on div "QJs" at bounding box center [361, 163] width 24 height 24
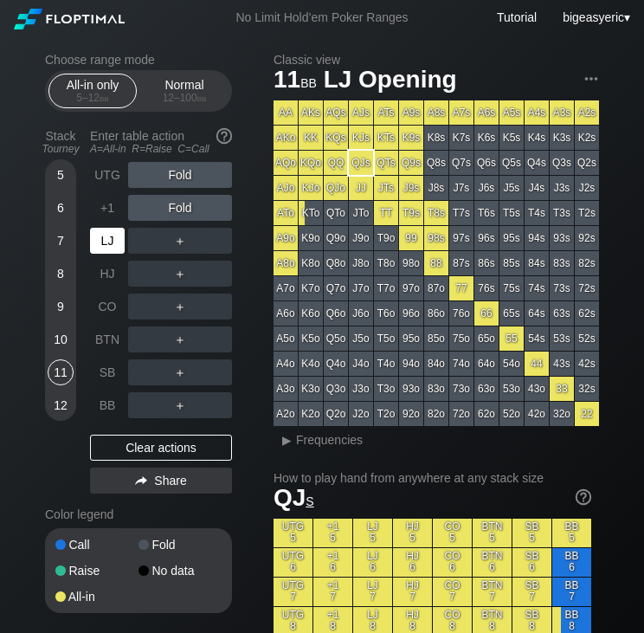
click at [103, 248] on div "LJ" at bounding box center [107, 241] width 35 height 26
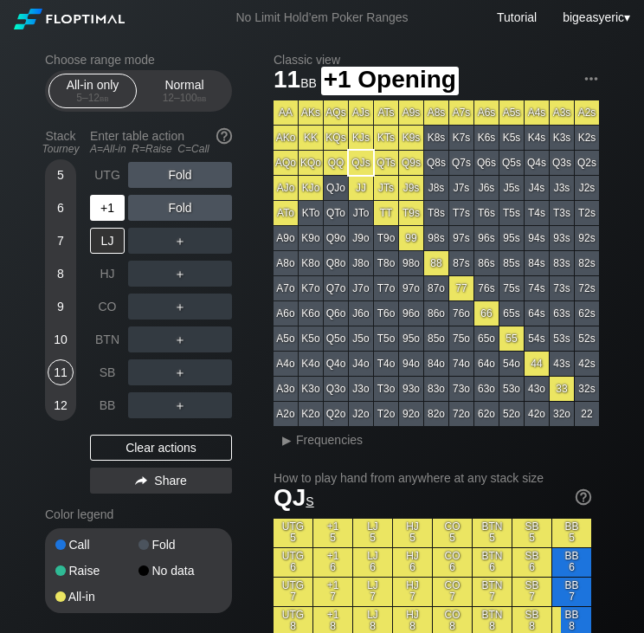
click at [119, 207] on div "+1" at bounding box center [107, 208] width 35 height 26
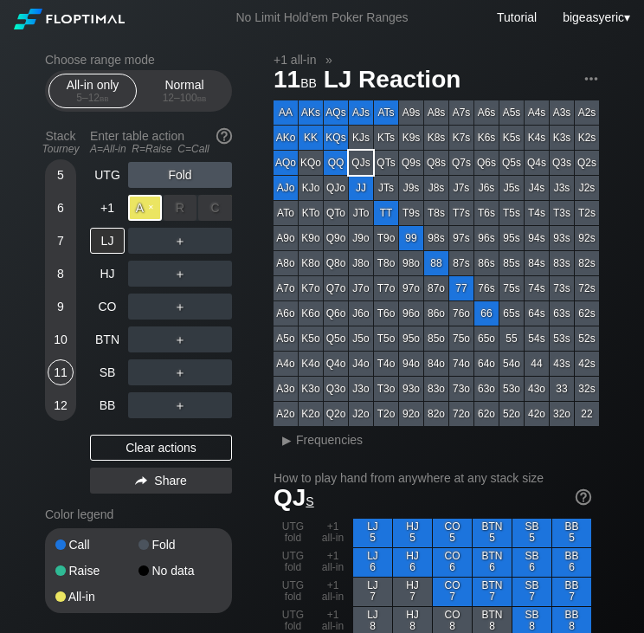
click at [148, 207] on div "A ✕" at bounding box center [145, 208] width 34 height 26
